Goal: Find specific page/section: Find specific page/section

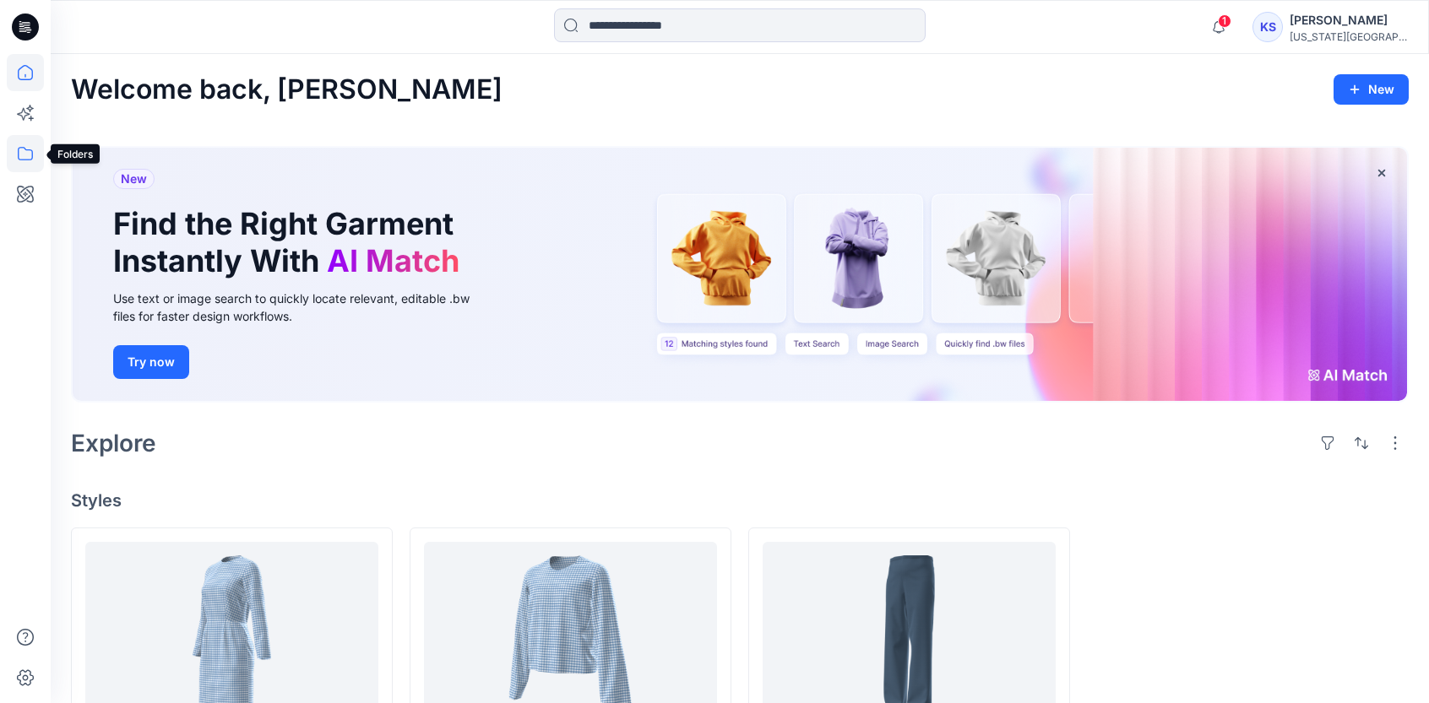
click at [17, 165] on icon at bounding box center [25, 153] width 37 height 37
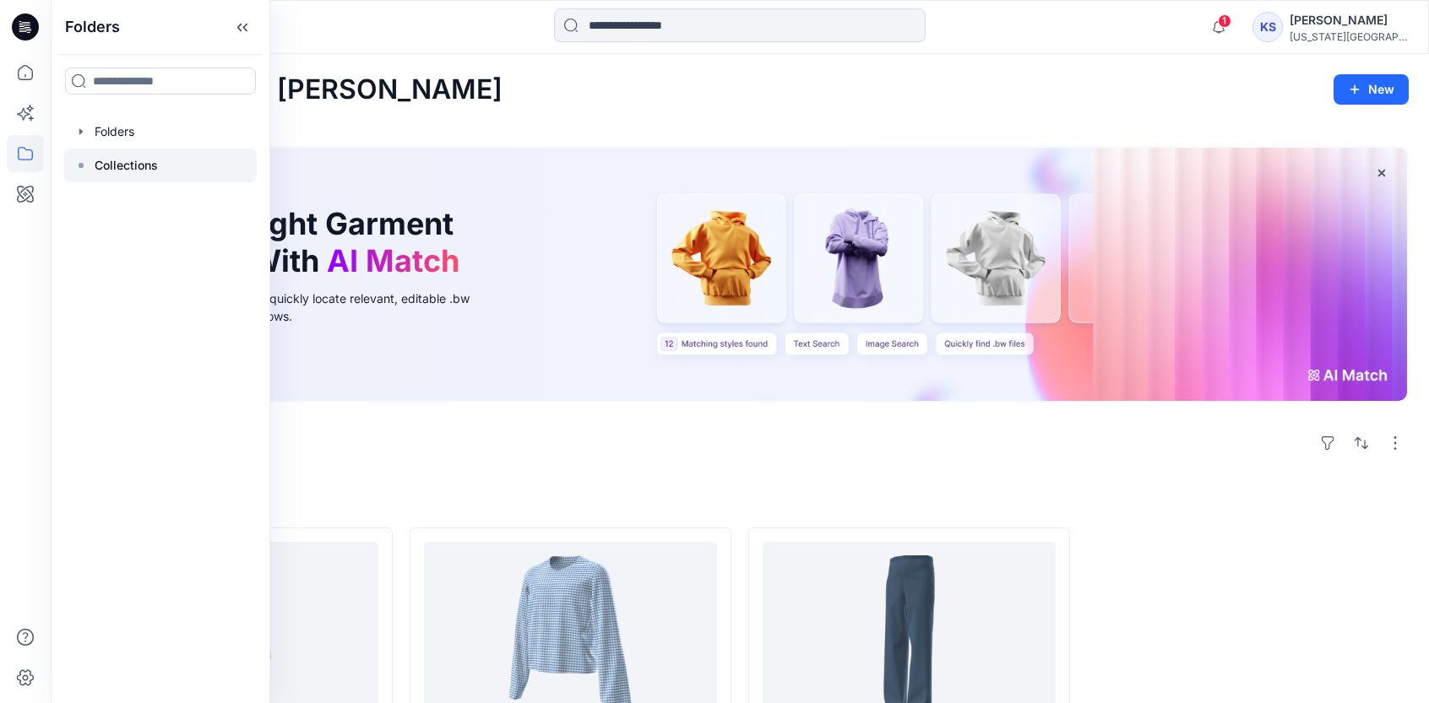
click at [95, 149] on div at bounding box center [160, 166] width 193 height 34
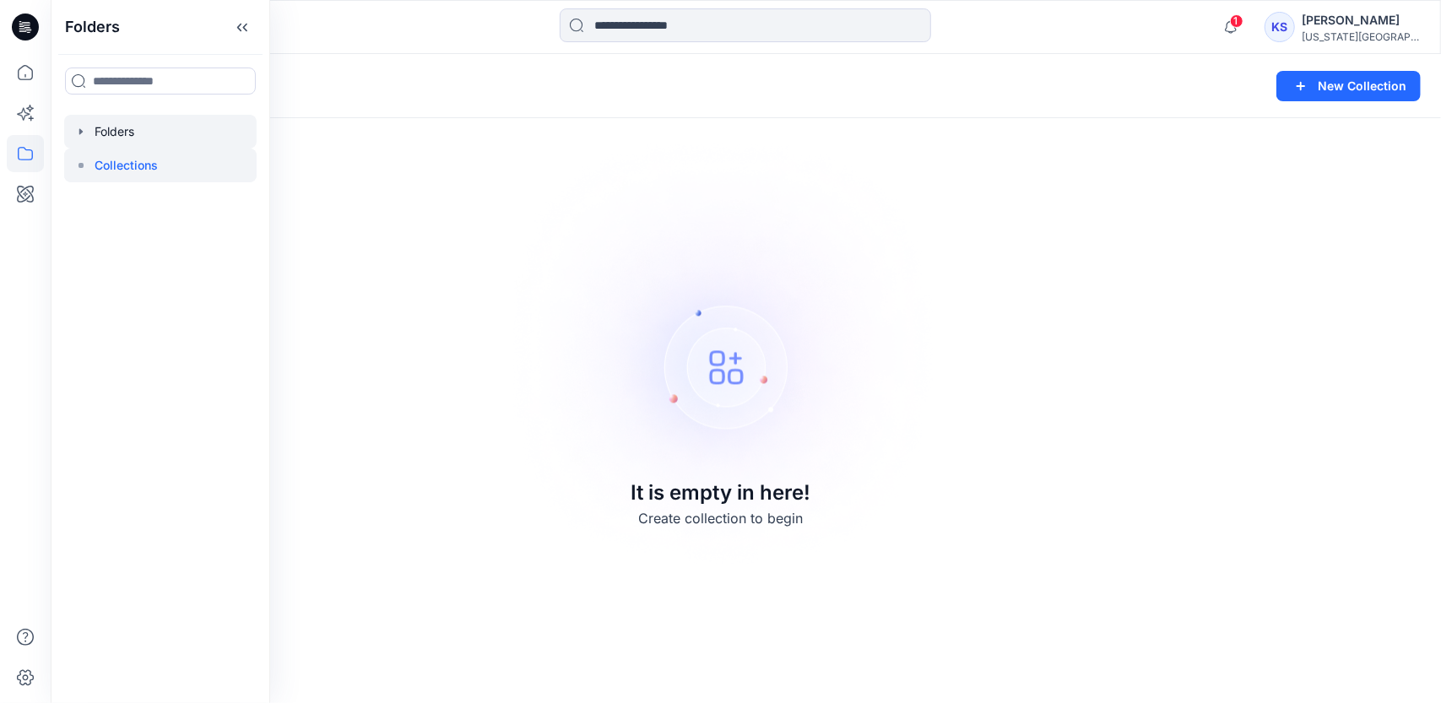
click at [128, 122] on div at bounding box center [160, 132] width 193 height 34
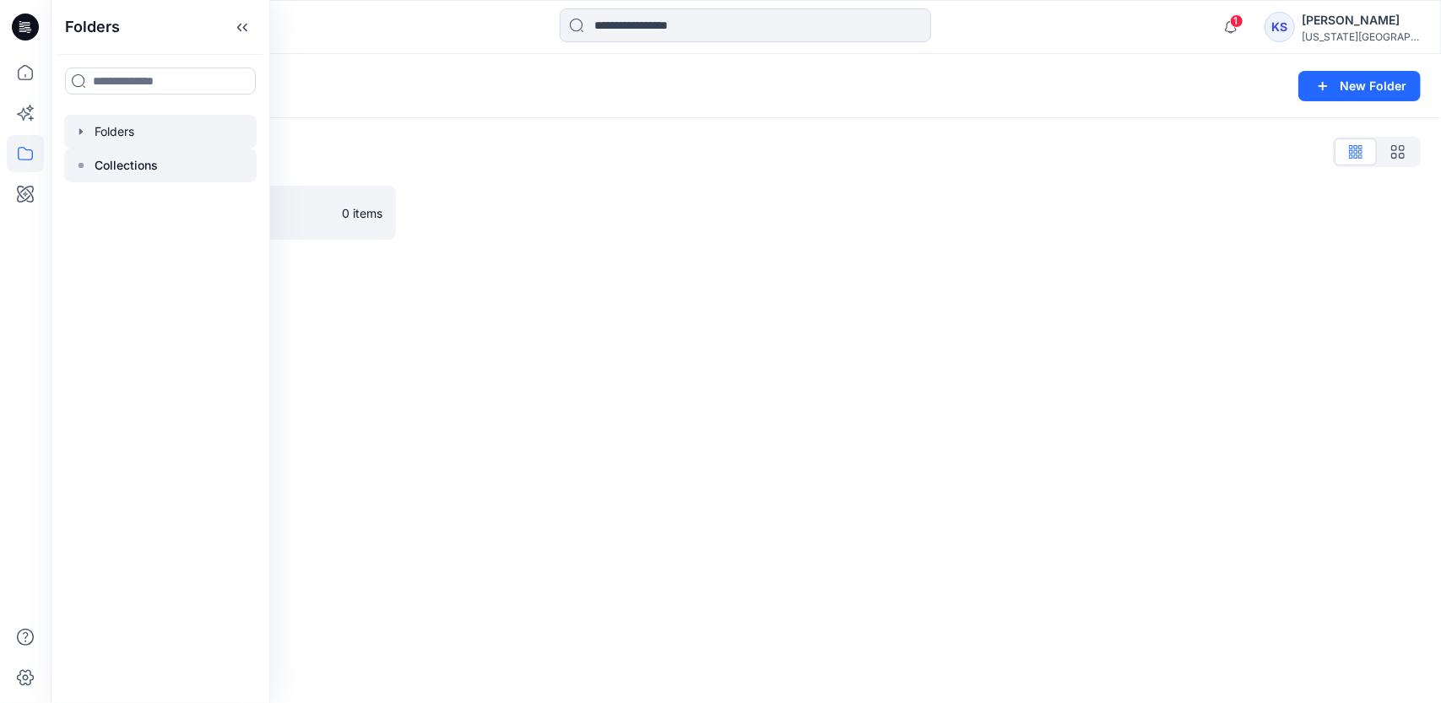
click at [133, 162] on p "Collections" at bounding box center [126, 165] width 63 height 20
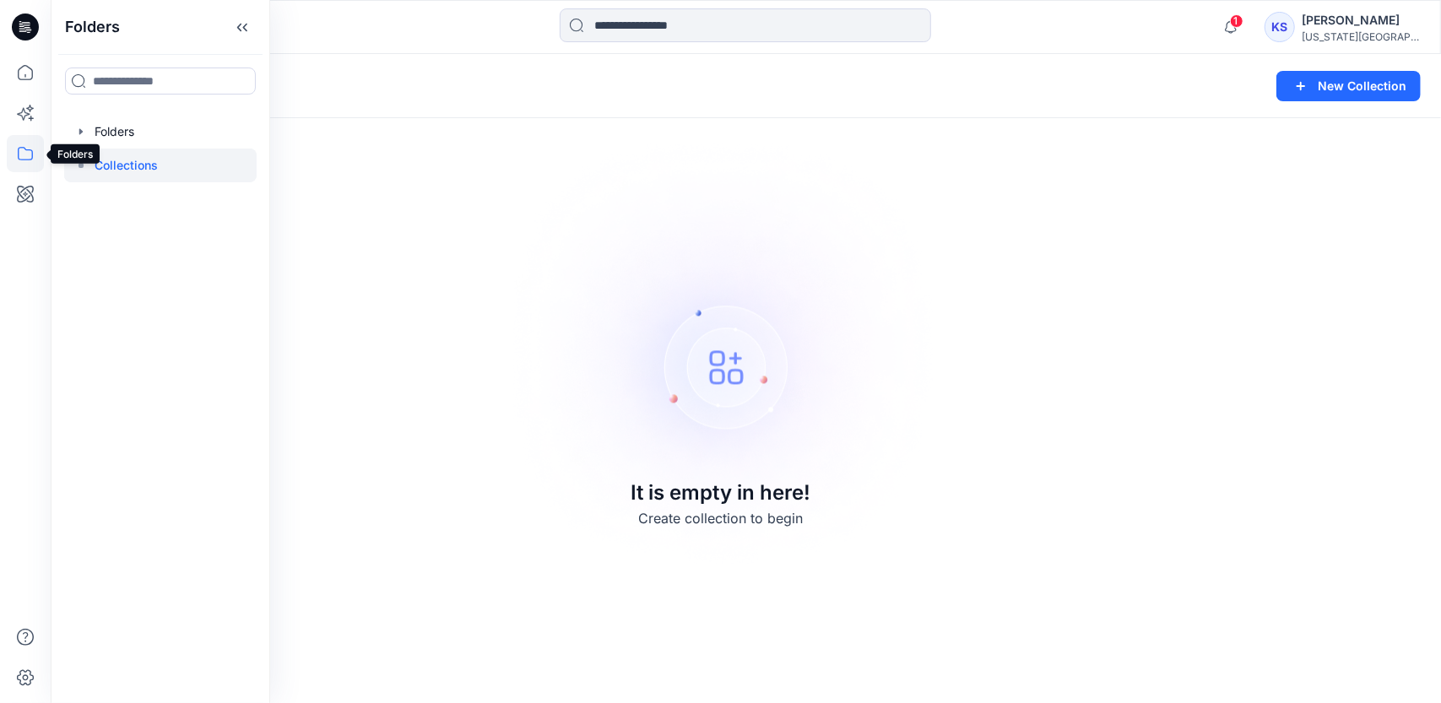
click at [19, 153] on icon at bounding box center [25, 153] width 37 height 37
click at [33, 149] on icon at bounding box center [25, 153] width 37 height 37
click at [148, 160] on p "Collections" at bounding box center [126, 165] width 63 height 20
click at [936, 126] on img at bounding box center [721, 352] width 471 height 472
click at [169, 90] on button at bounding box center [170, 86] width 17 height 24
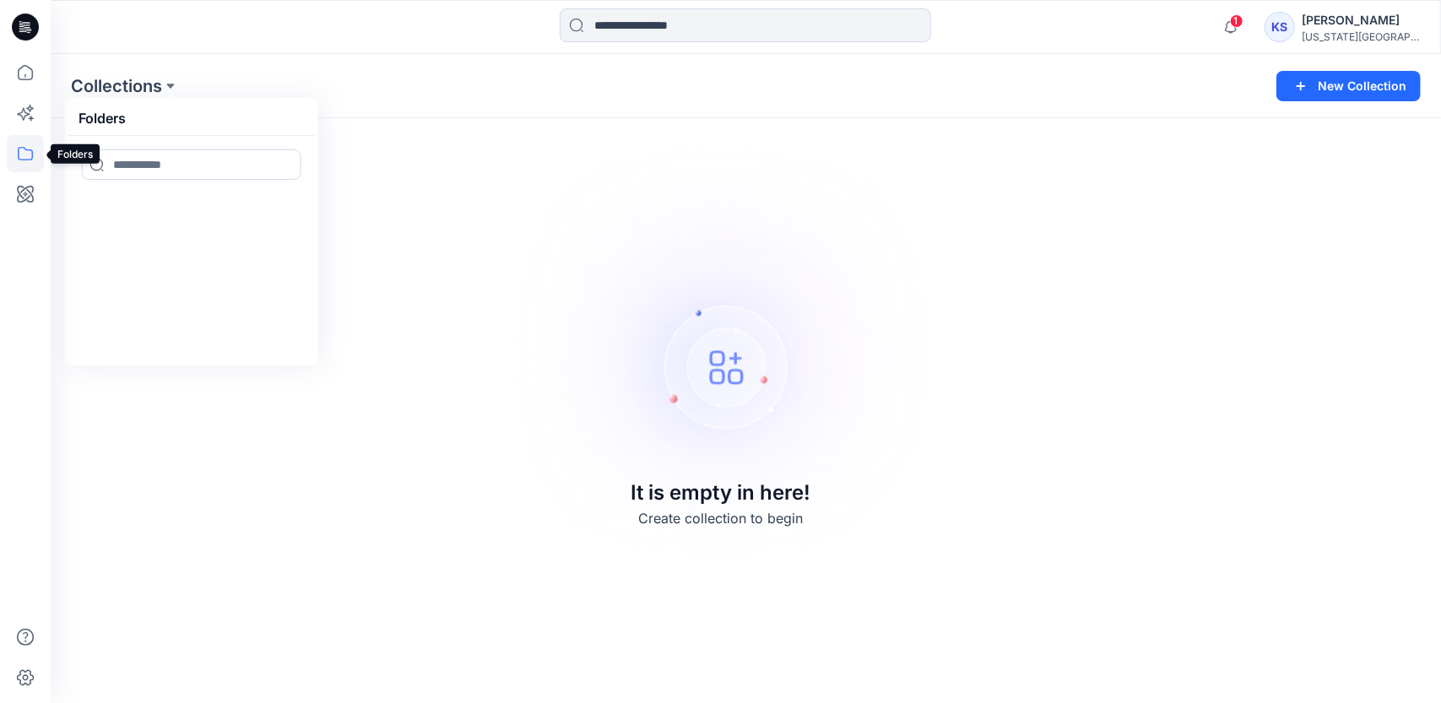
click at [33, 143] on icon at bounding box center [25, 153] width 37 height 37
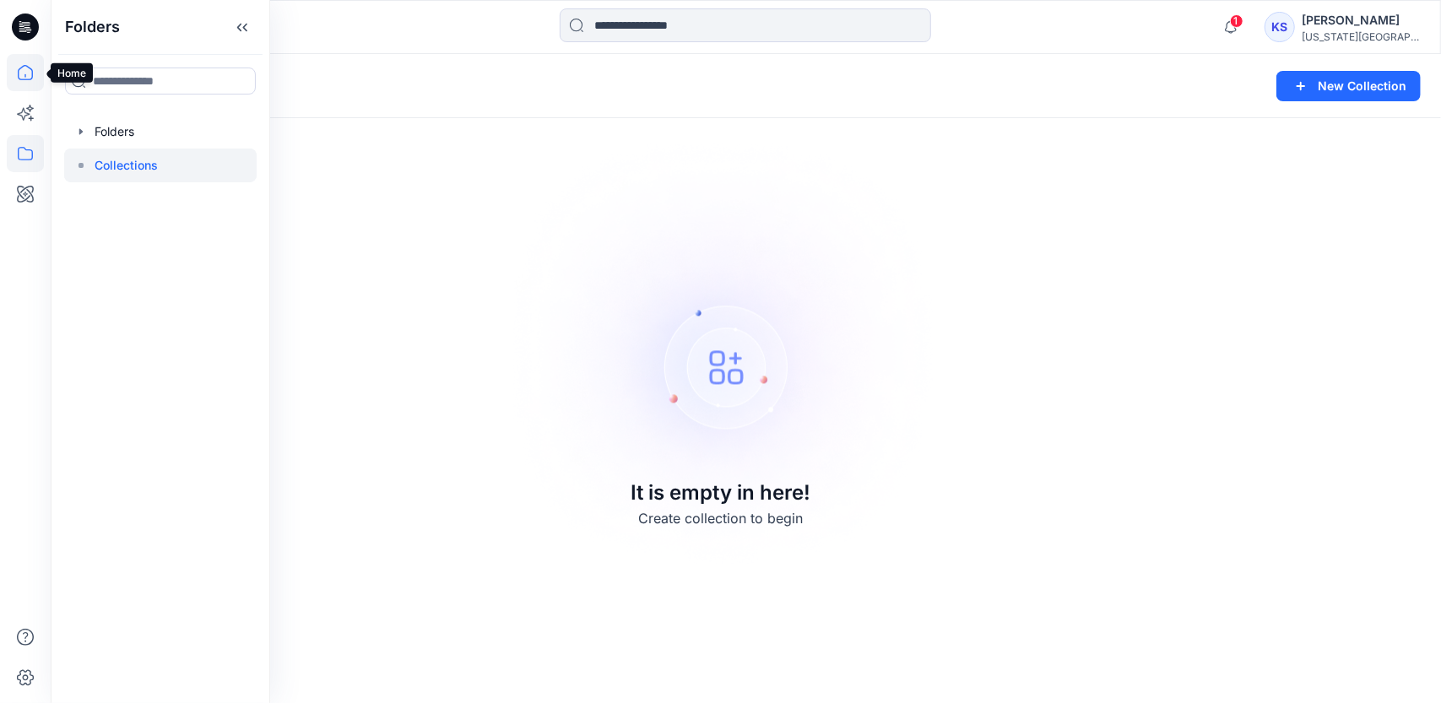
click at [30, 77] on icon at bounding box center [25, 72] width 37 height 37
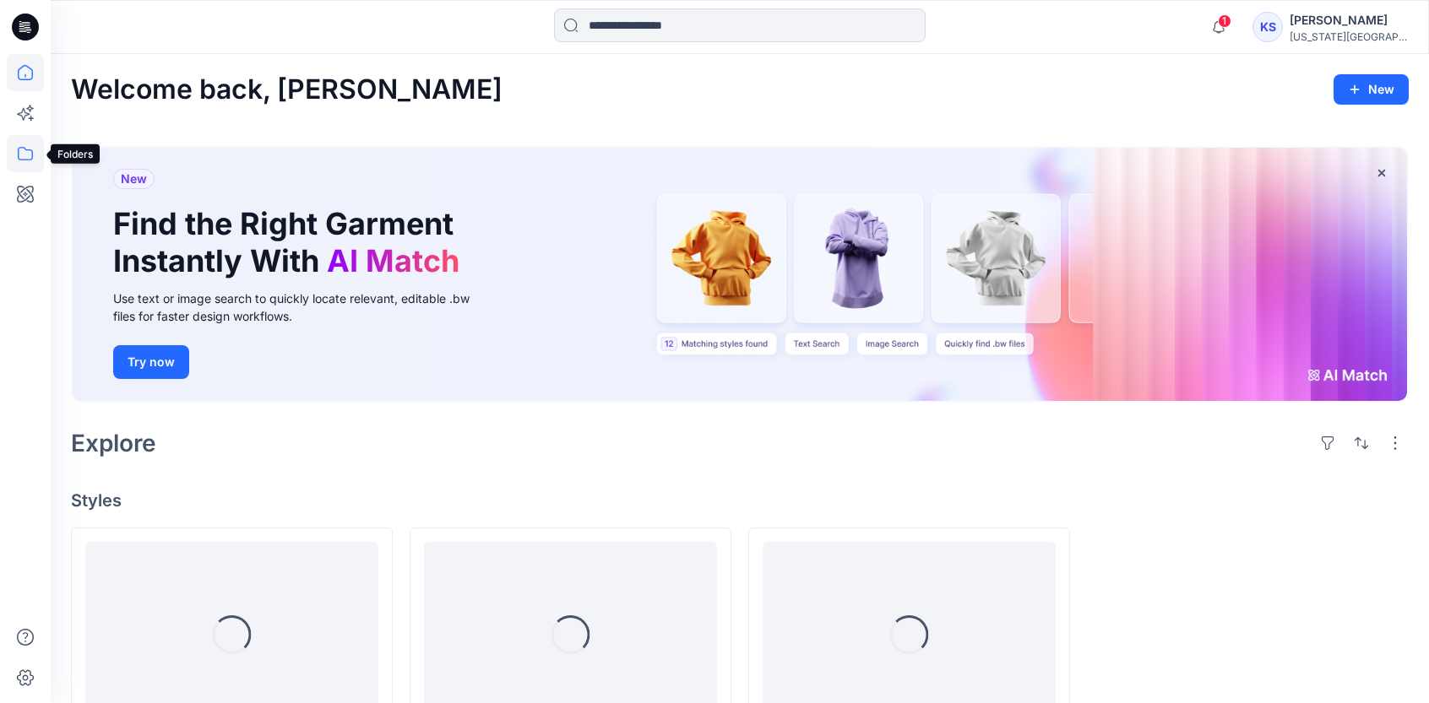
click at [33, 159] on icon at bounding box center [25, 153] width 37 height 37
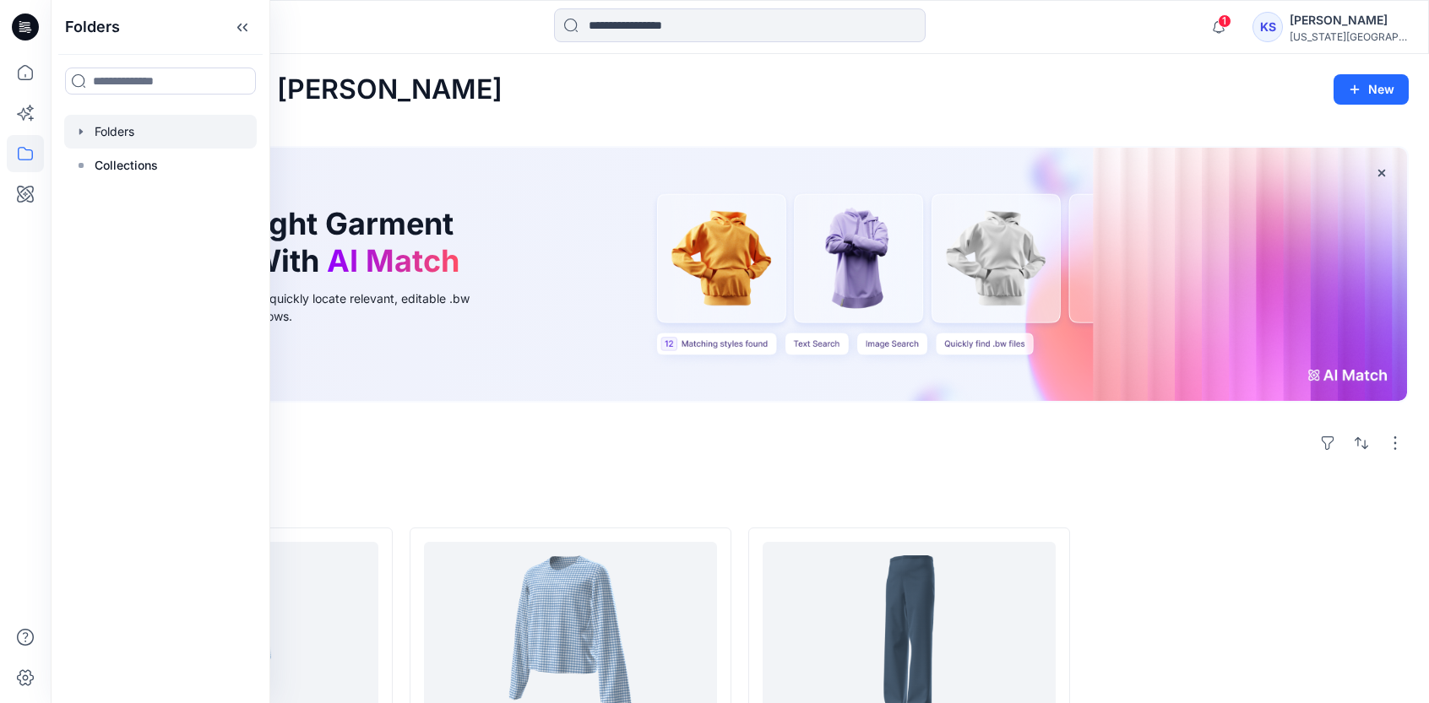
click at [120, 125] on div at bounding box center [160, 132] width 193 height 34
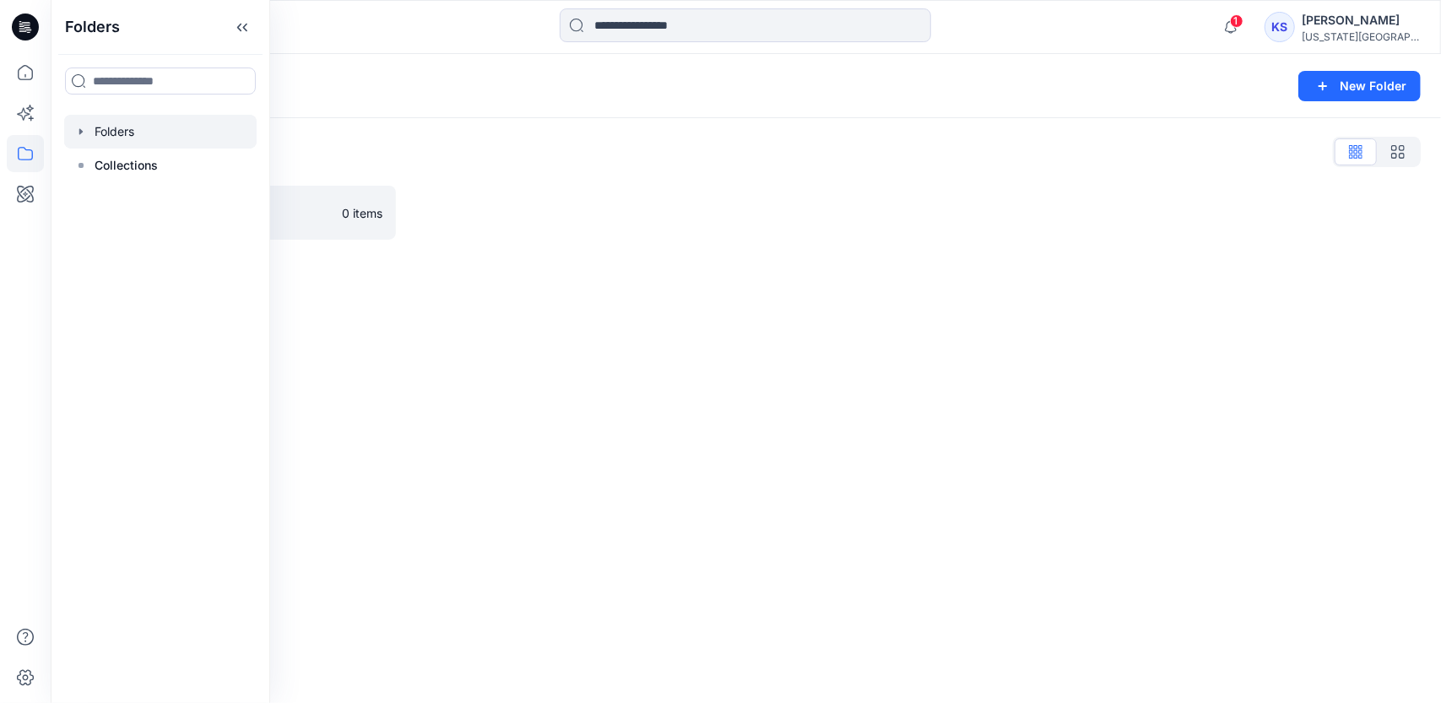
click at [713, 187] on div at bounding box center [575, 213] width 325 height 54
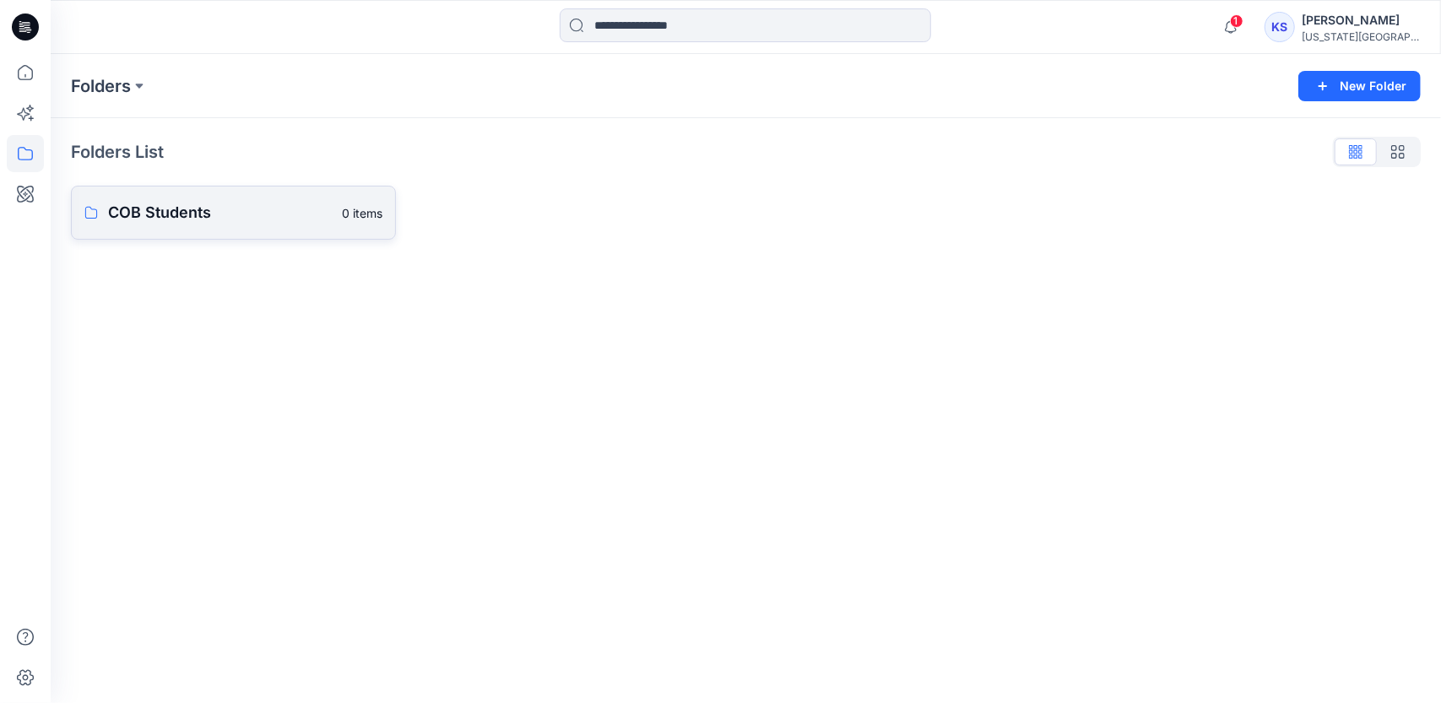
click at [304, 222] on p "COB Students" at bounding box center [220, 213] width 224 height 24
click at [296, 237] on link "COB Basic Slopers" at bounding box center [233, 216] width 325 height 54
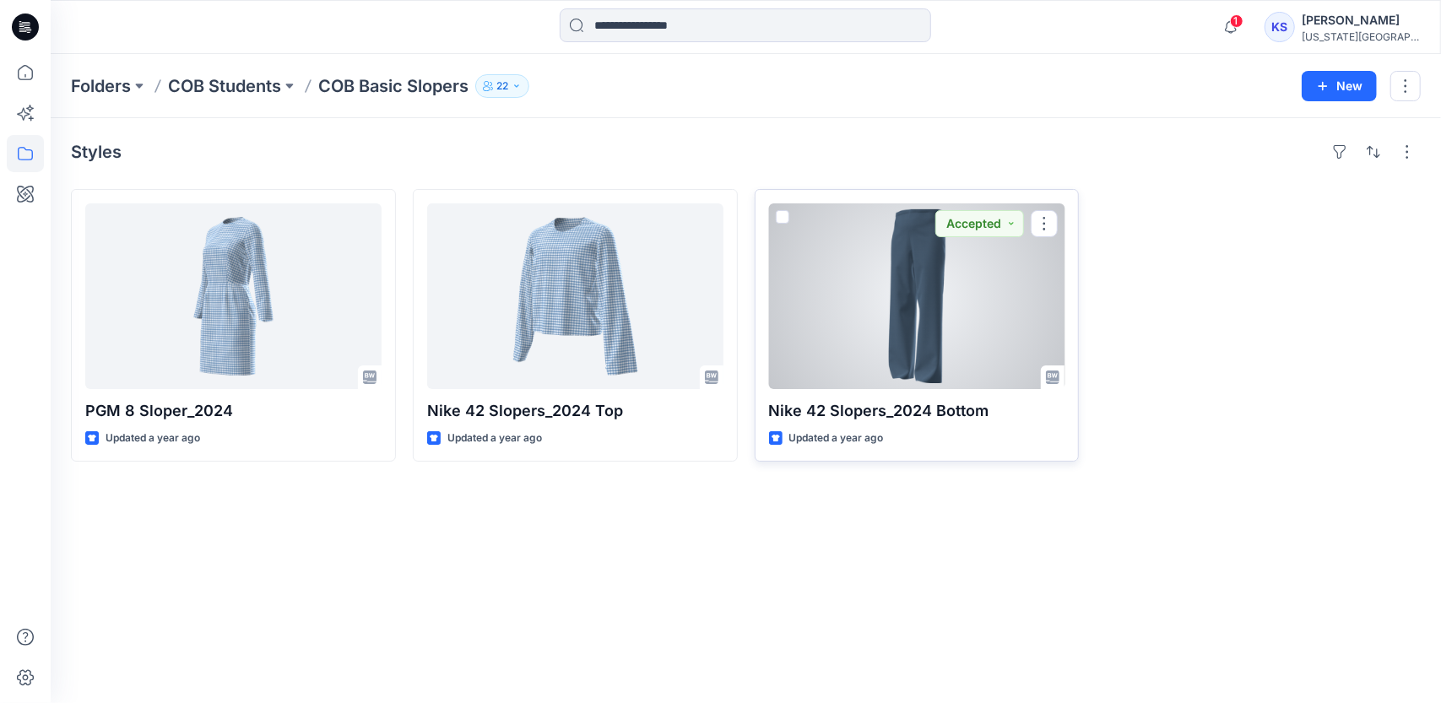
click at [819, 304] on div at bounding box center [917, 296] width 296 height 186
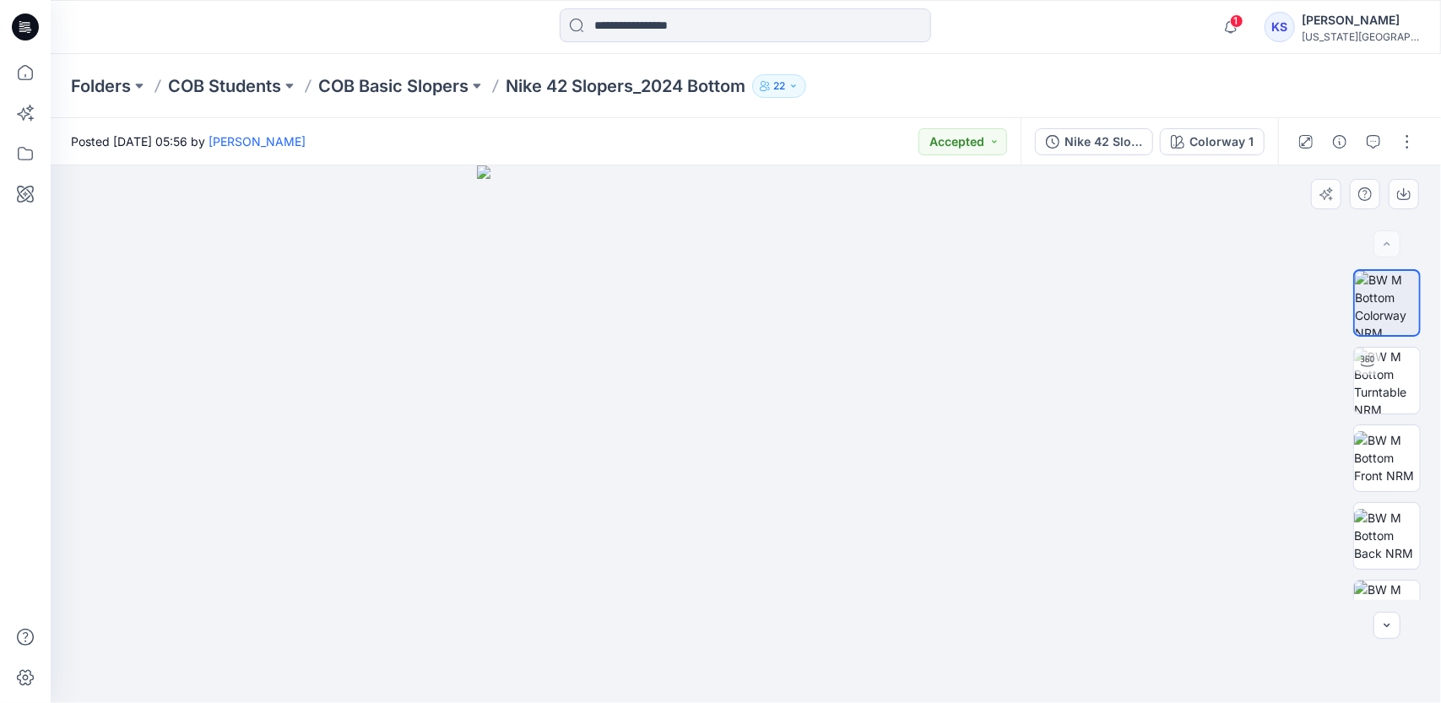
drag, startPoint x: 764, startPoint y: 259, endPoint x: 714, endPoint y: 264, distance: 50.1
drag, startPoint x: 714, startPoint y: 264, endPoint x: 540, endPoint y: 291, distance: 176.0
click at [540, 291] on img at bounding box center [746, 434] width 538 height 538
